Goal: Task Accomplishment & Management: Use online tool/utility

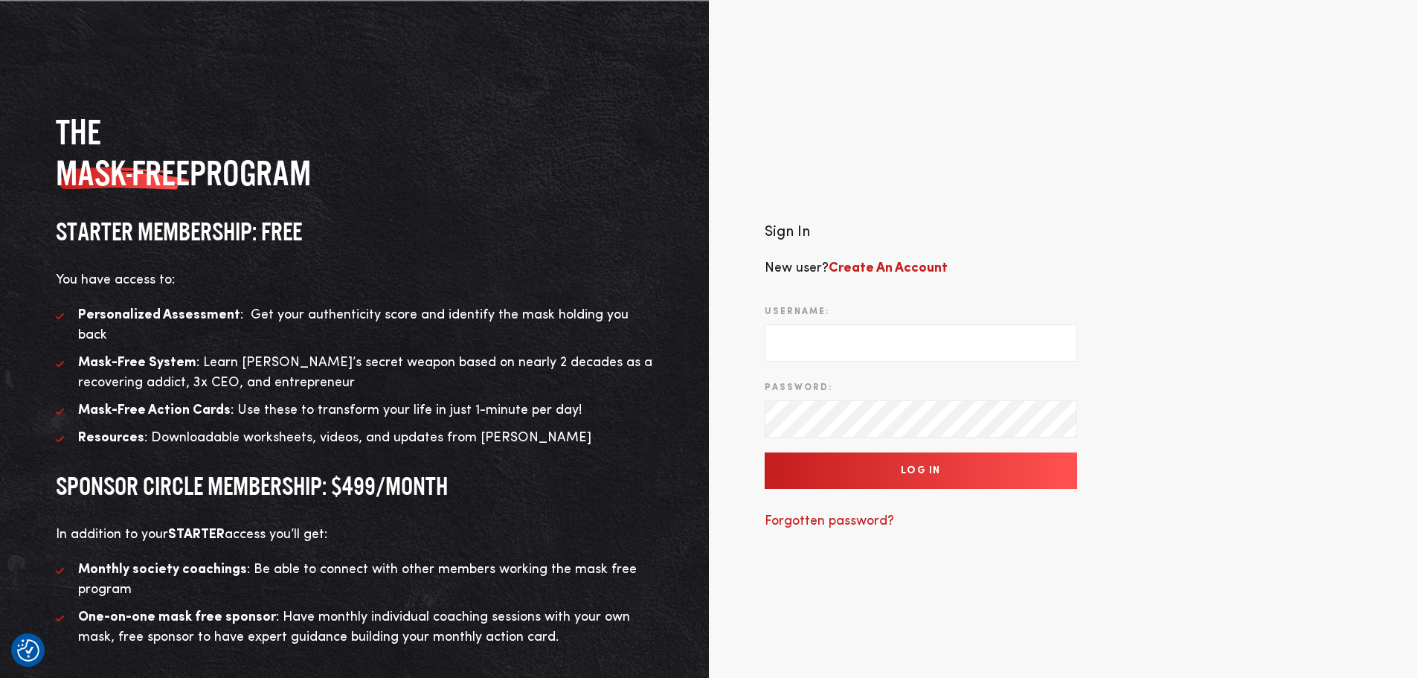
click at [787, 339] on input "Username:" at bounding box center [921, 342] width 312 height 37
type input "[EMAIL_ADDRESS][DOMAIN_NAME]"
click at [951, 464] on input "Log In" at bounding box center [921, 470] width 312 height 36
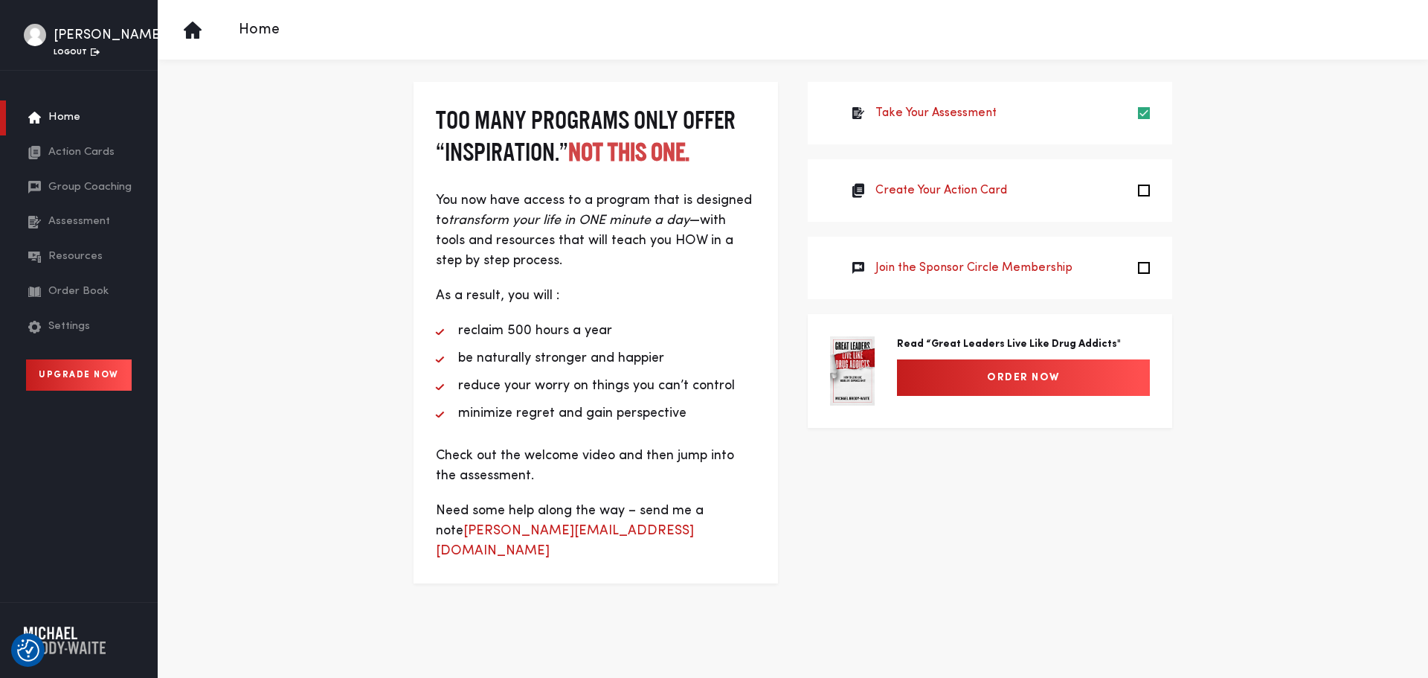
click at [74, 151] on span "Action Cards" at bounding box center [81, 152] width 66 height 17
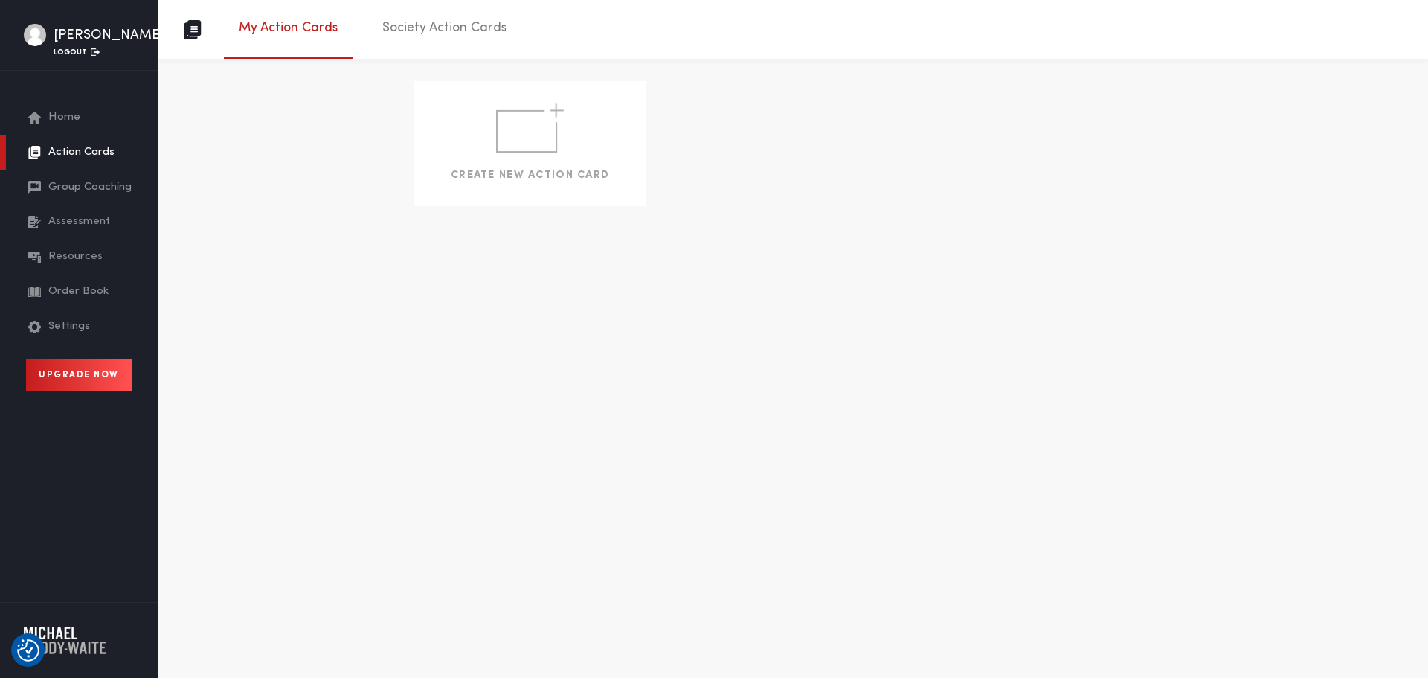
click at [536, 133] on img at bounding box center [530, 127] width 68 height 49
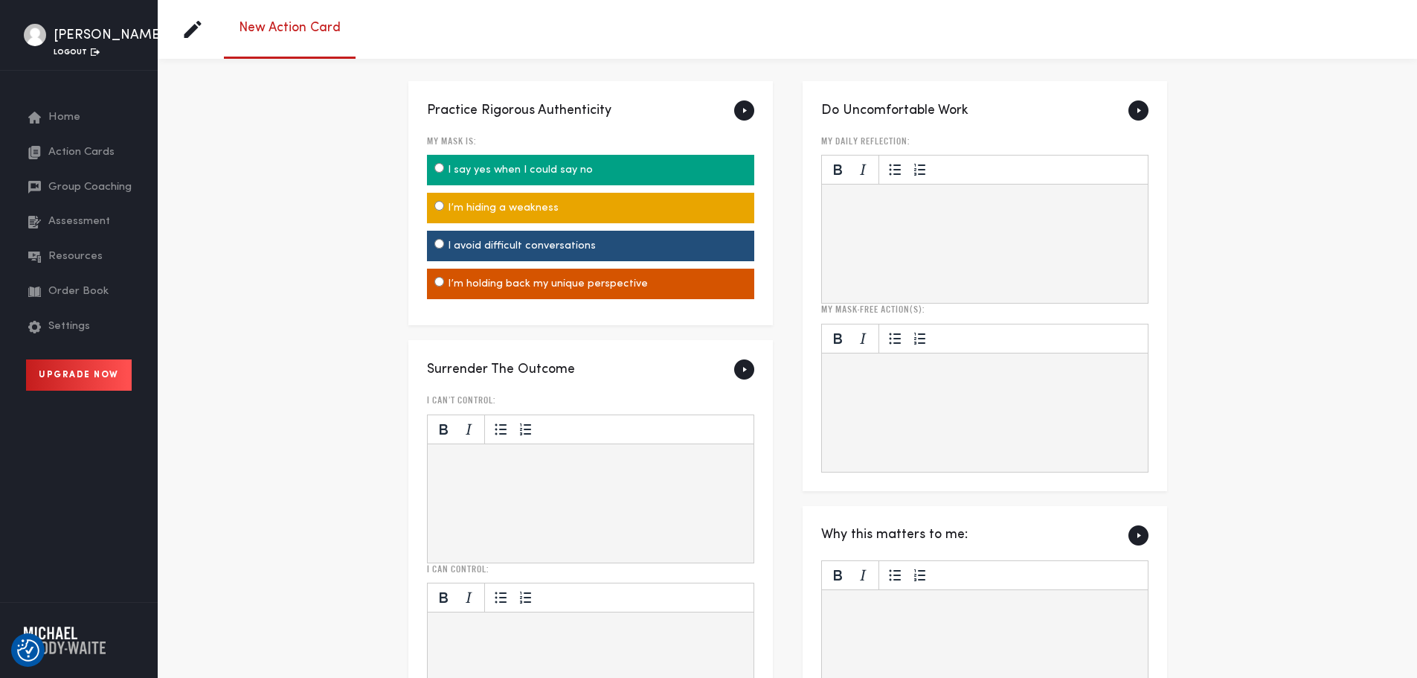
click at [69, 114] on span "Home" at bounding box center [64, 117] width 32 height 17
